Goal: Task Accomplishment & Management: Use online tool/utility

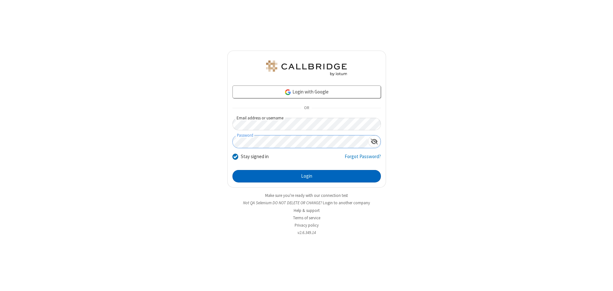
click at [306, 176] on button "Login" at bounding box center [306, 176] width 148 height 13
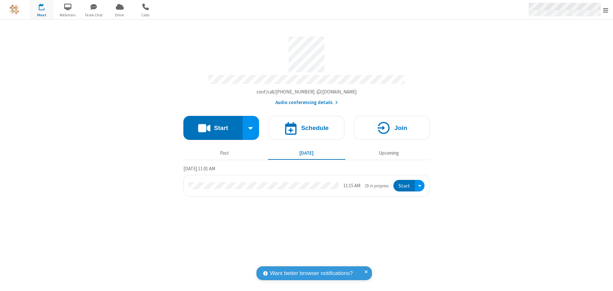
click at [605, 10] on span "Open menu" at bounding box center [605, 10] width 5 height 6
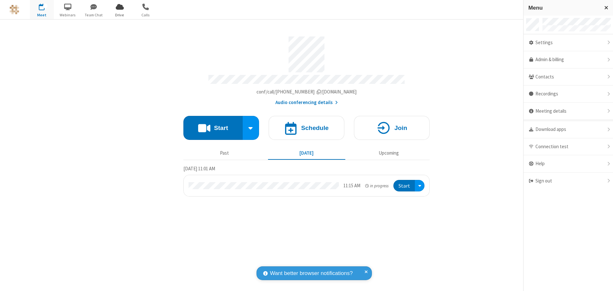
click at [120, 15] on span "Drive" at bounding box center [120, 15] width 24 height 6
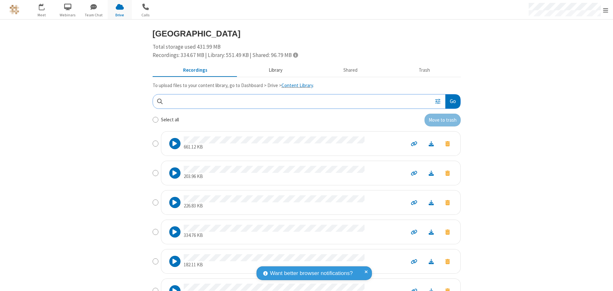
click at [272, 70] on button "Library" at bounding box center [275, 70] width 75 height 12
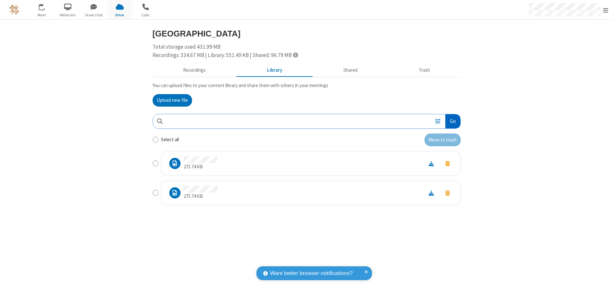
click at [452, 121] on button "Go" at bounding box center [452, 121] width 15 height 14
click at [172, 100] on button "Upload new file" at bounding box center [172, 100] width 39 height 13
